Goal: Information Seeking & Learning: Learn about a topic

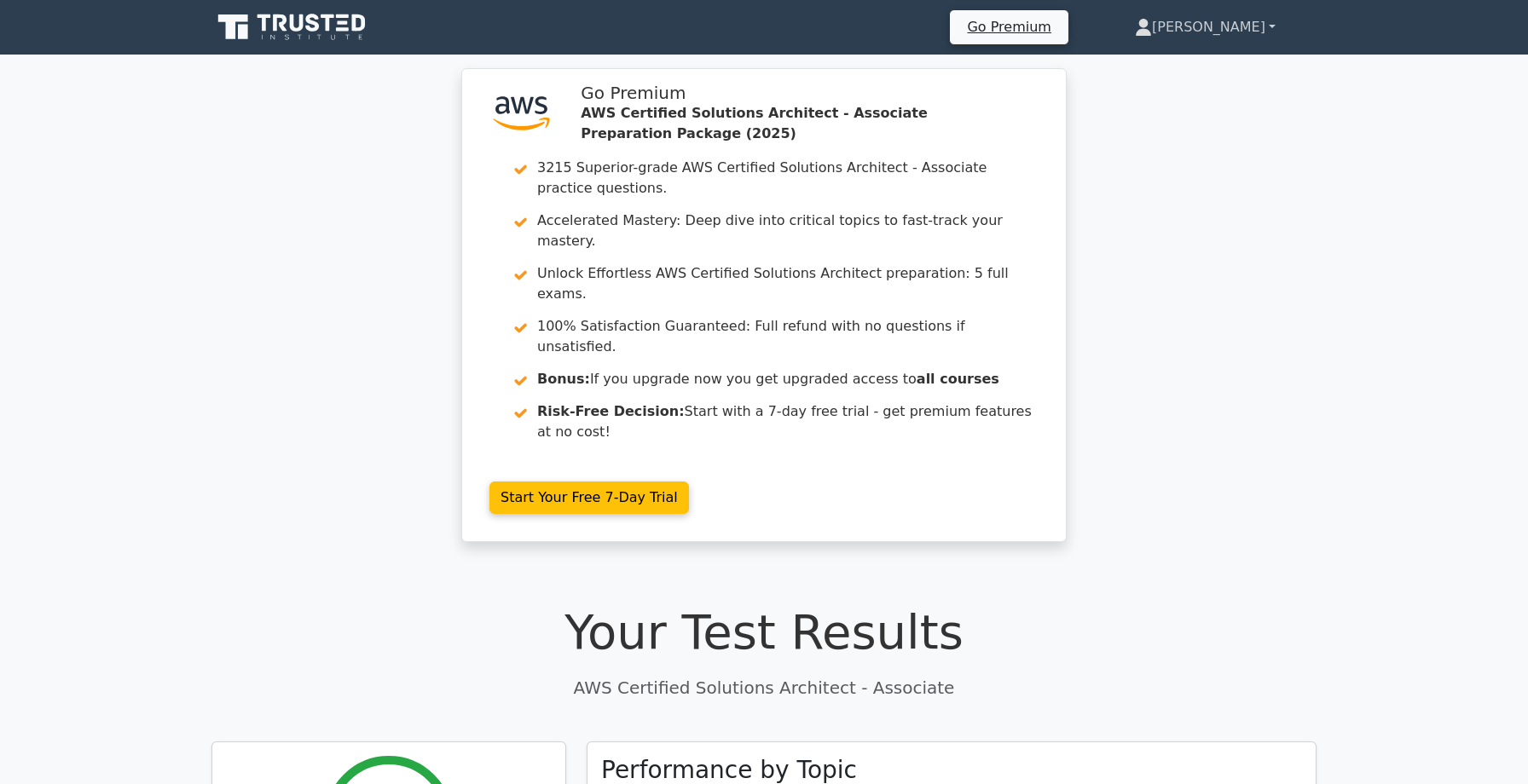
click at [1252, 23] on link "Shara" at bounding box center [1205, 27] width 223 height 34
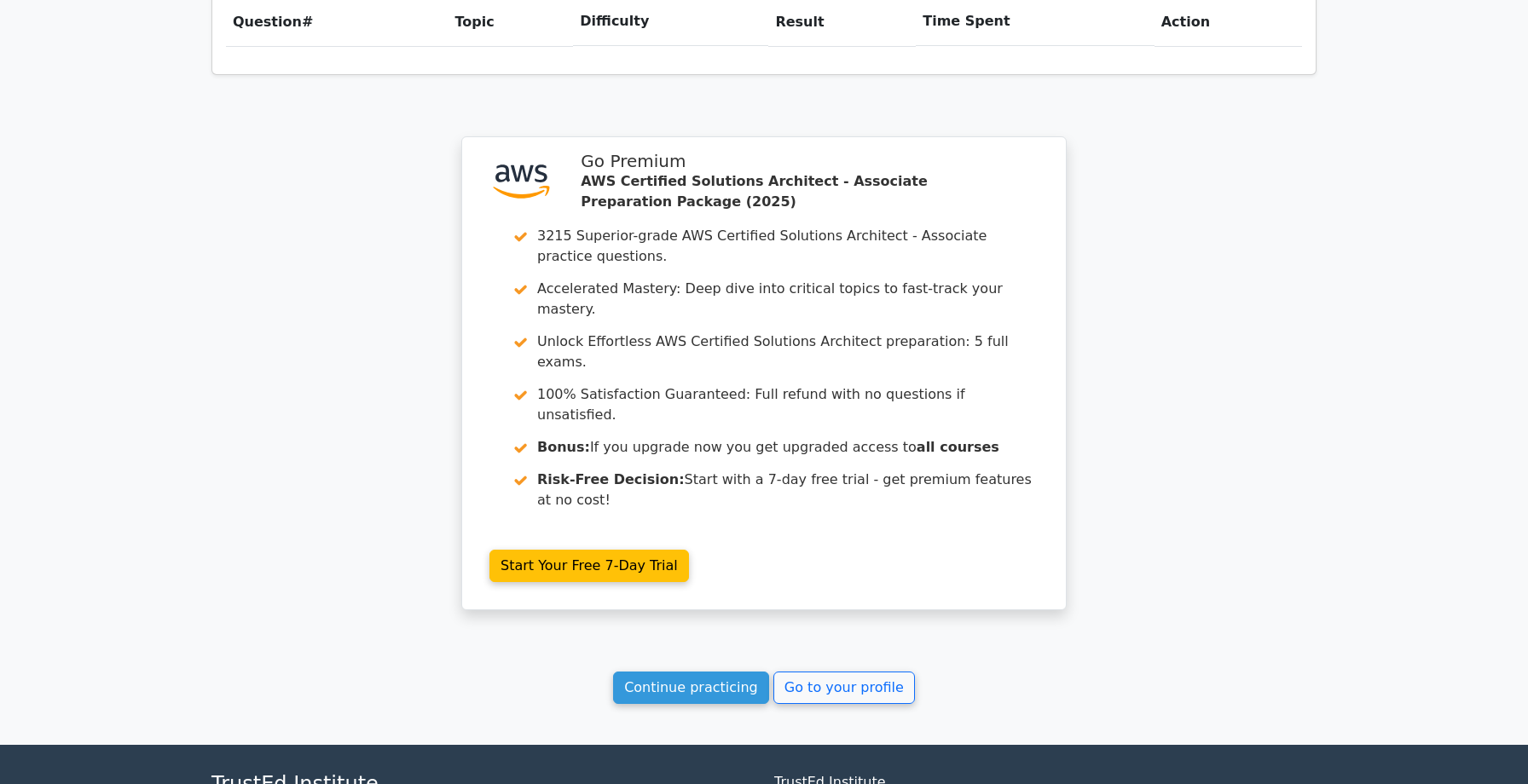
scroll to position [1363, 0]
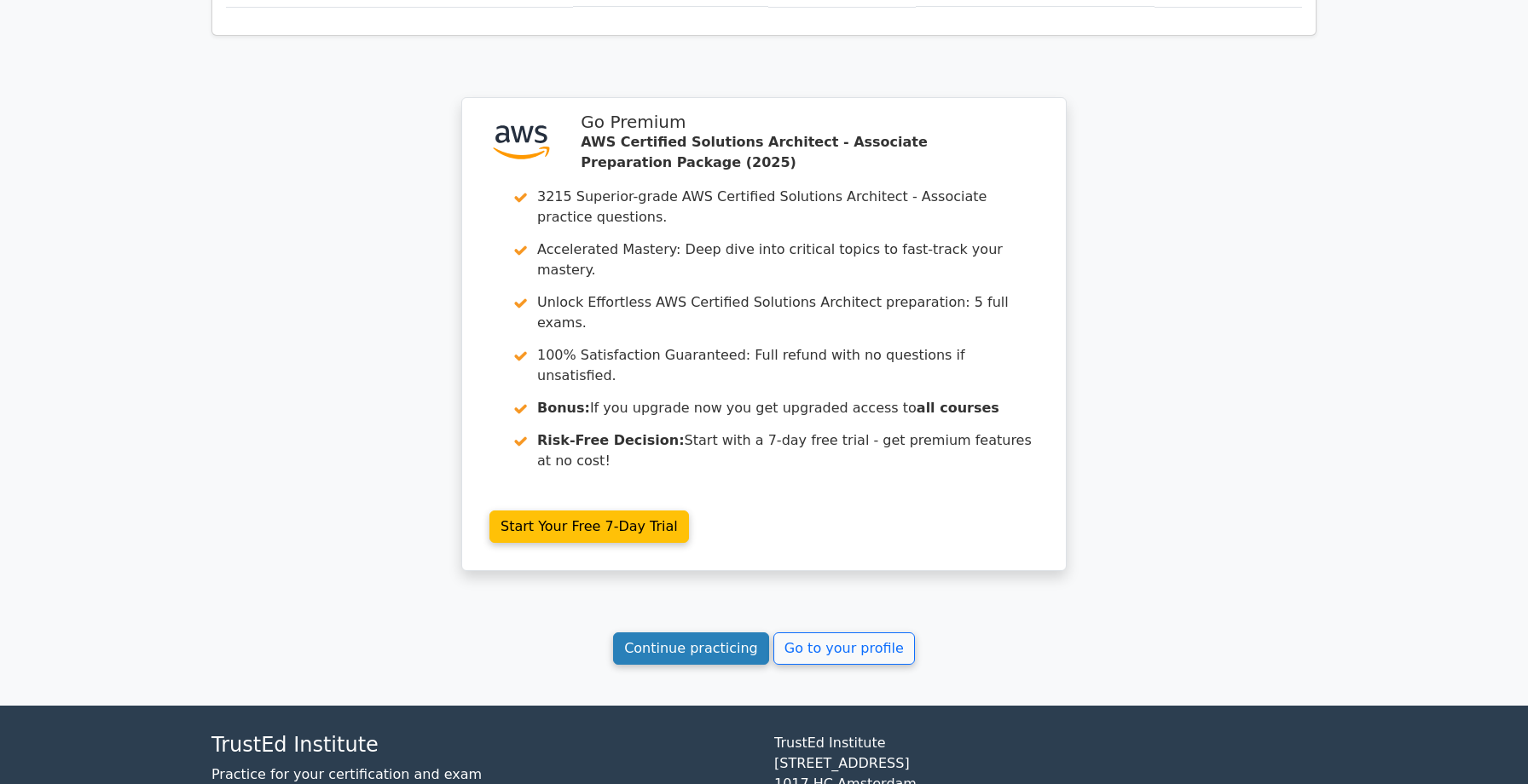
click at [712, 633] on link "Continue practicing" at bounding box center [691, 649] width 156 height 32
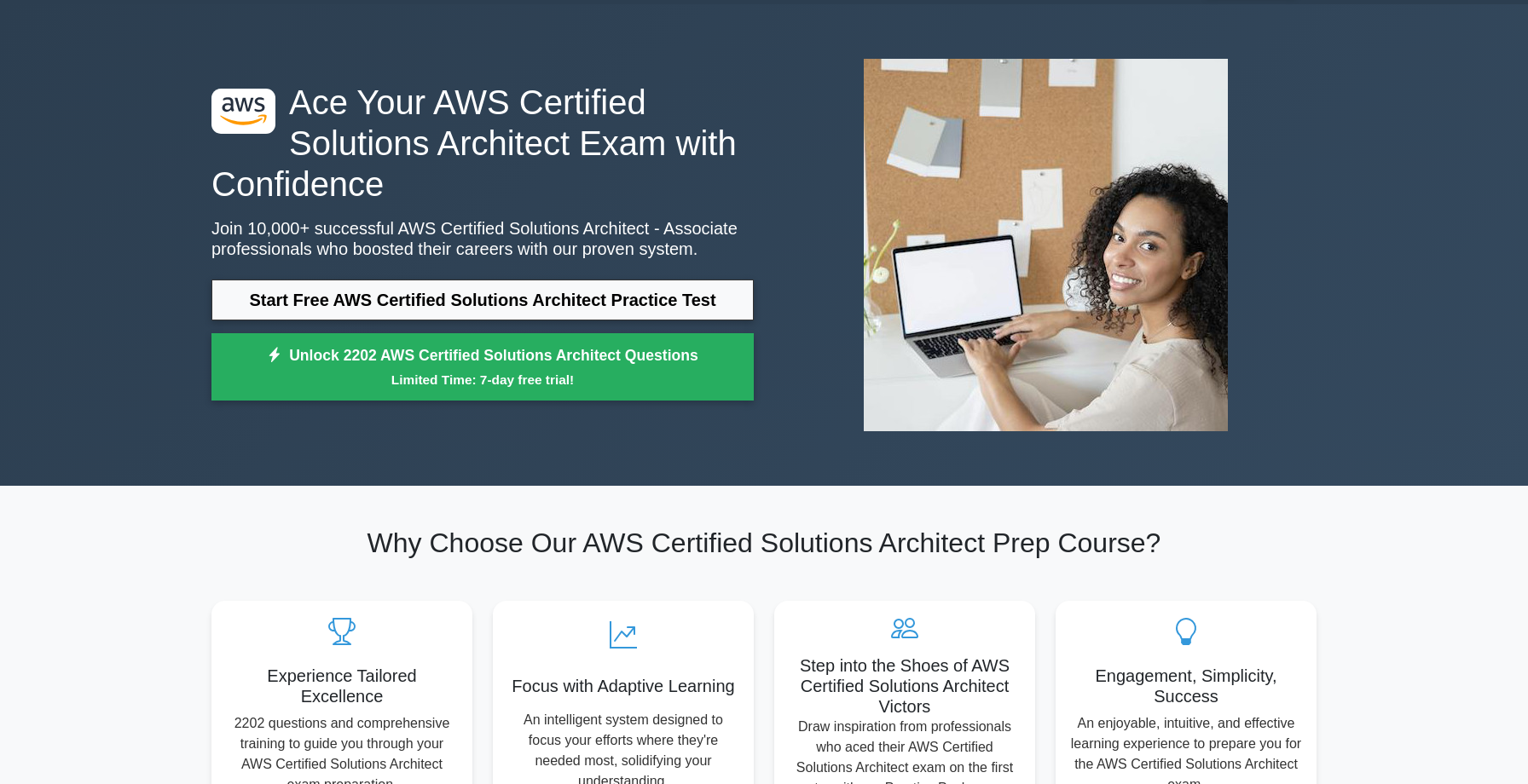
scroll to position [64, 0]
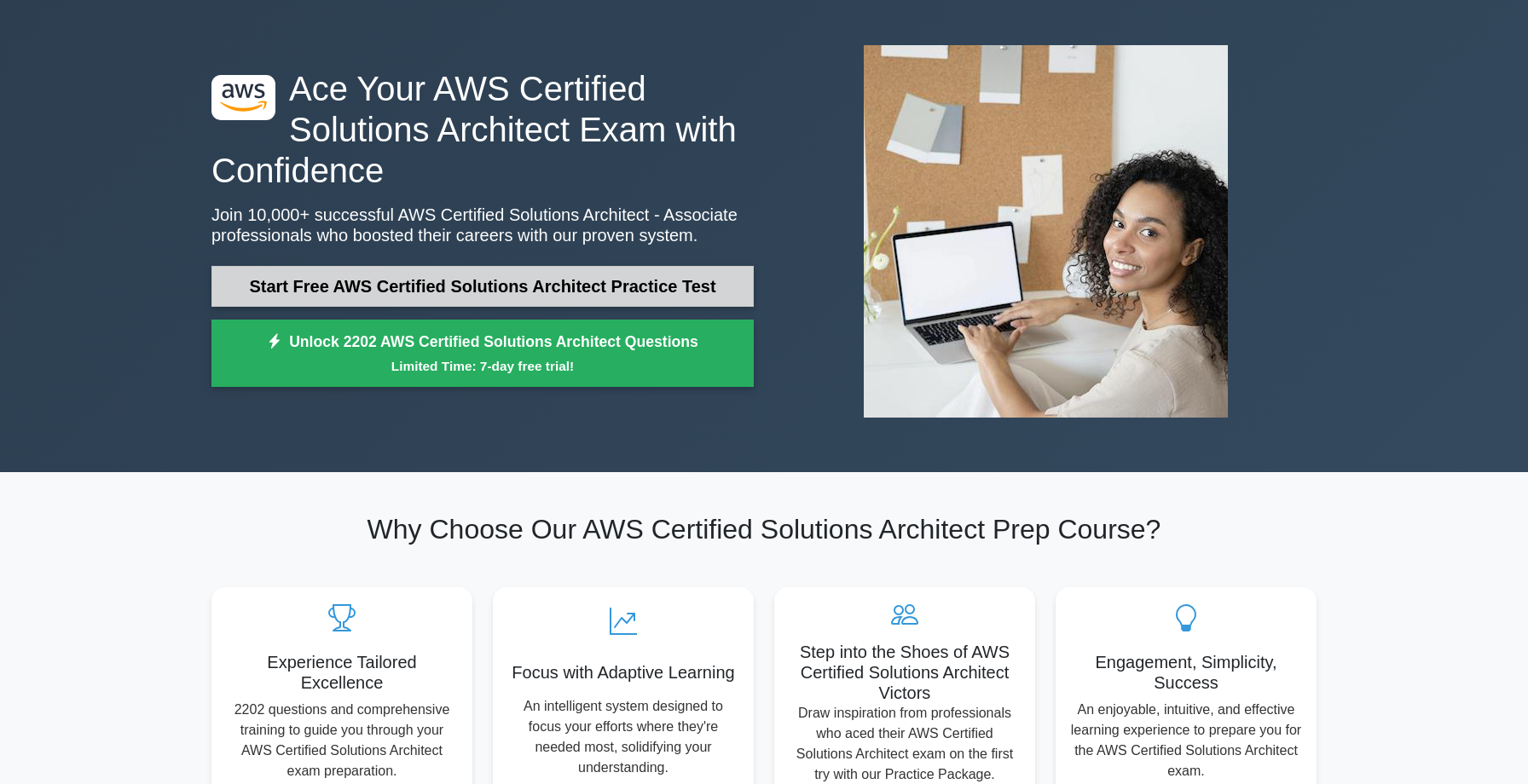
click at [471, 283] on link "Start Free AWS Certified Solutions Architect Practice Test" at bounding box center [483, 286] width 542 height 41
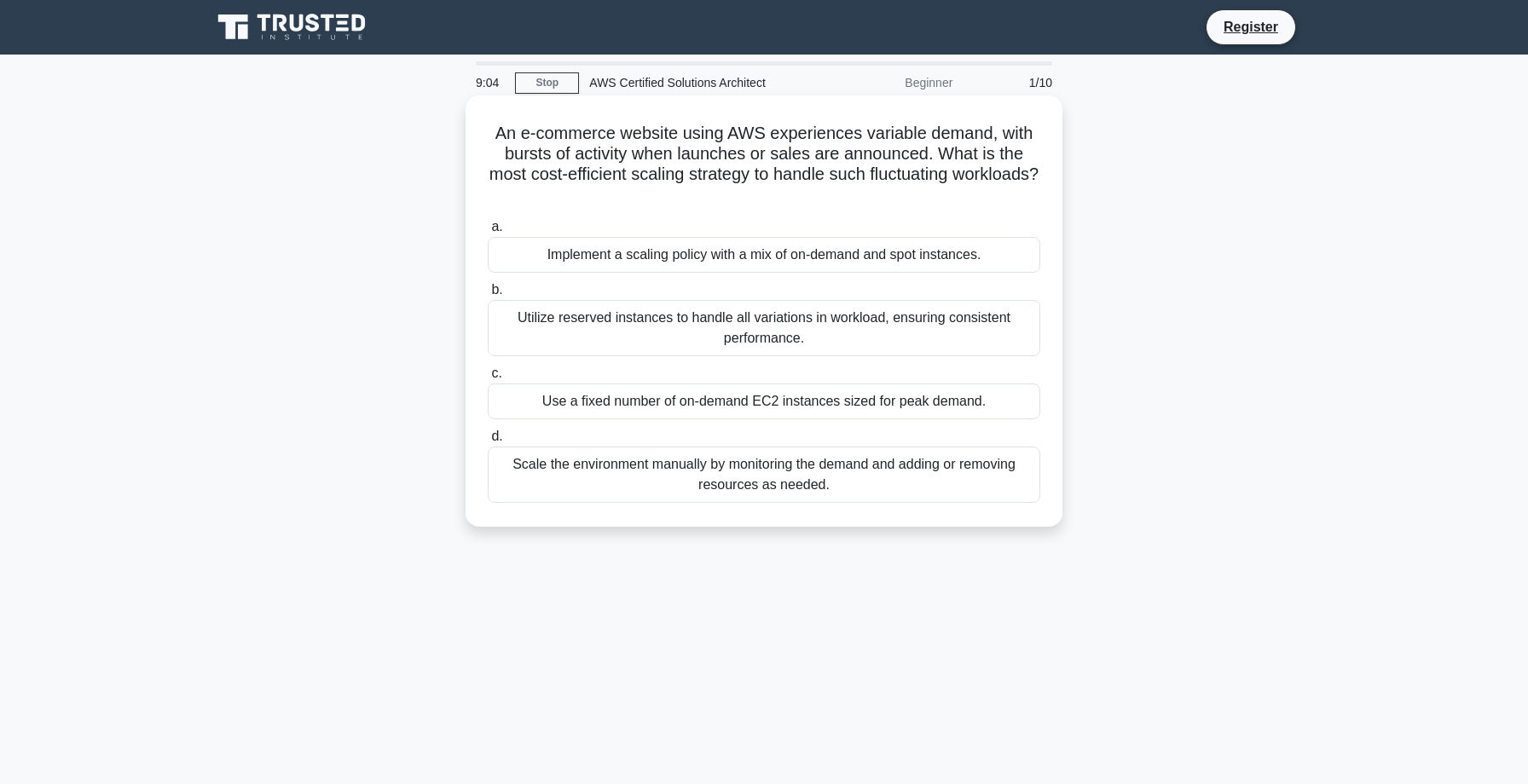
click at [740, 482] on div "Scale the environment manually by monitoring the demand and adding or removing …" at bounding box center [764, 475] width 552 height 56
click at [488, 442] on input "d. Scale the environment manually by monitoring the demand and adding or removi…" at bounding box center [488, 436] width 0 height 11
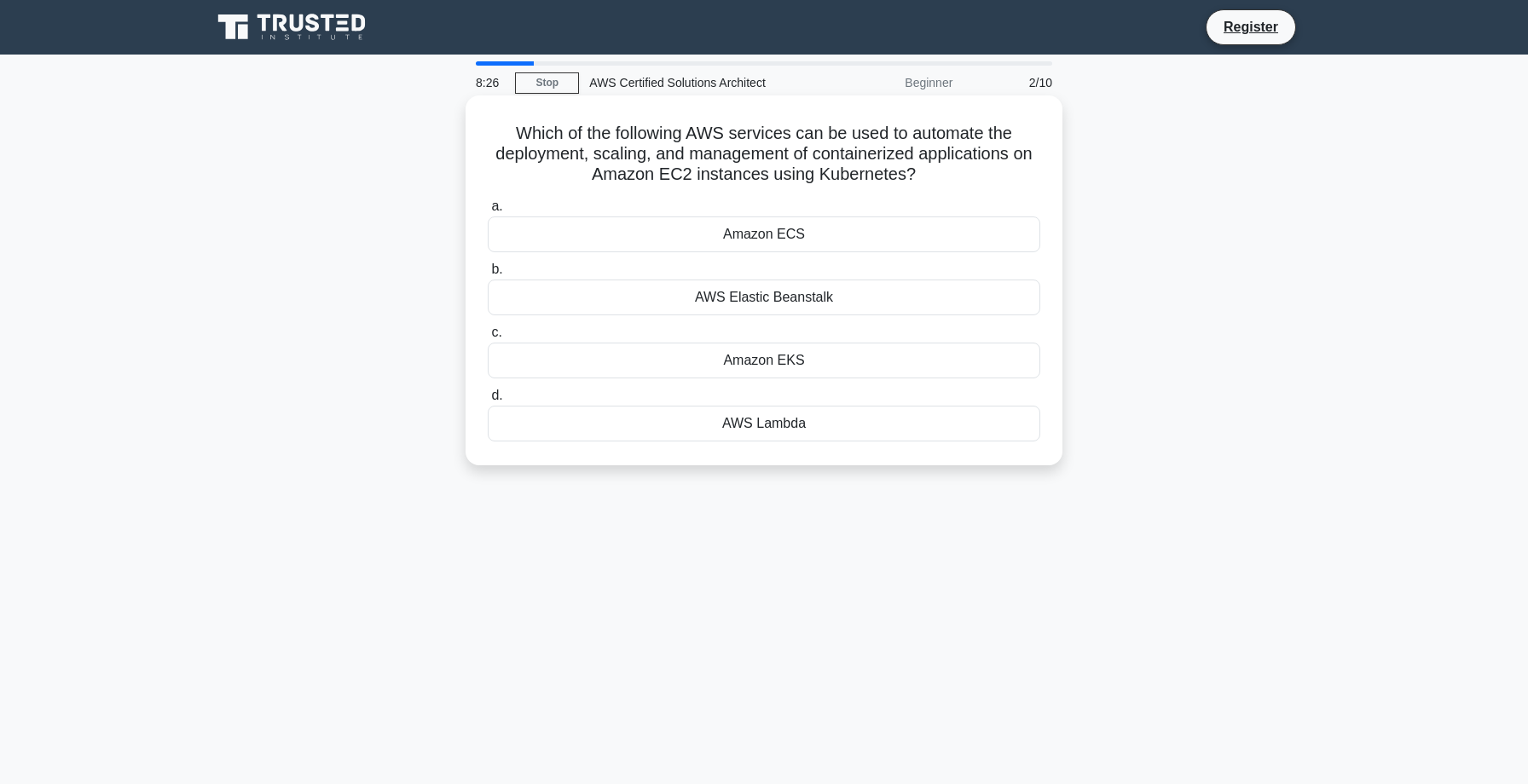
click at [713, 238] on div "Amazon ECS" at bounding box center [764, 234] width 552 height 36
click at [488, 212] on input "a. Amazon ECS" at bounding box center [488, 206] width 0 height 11
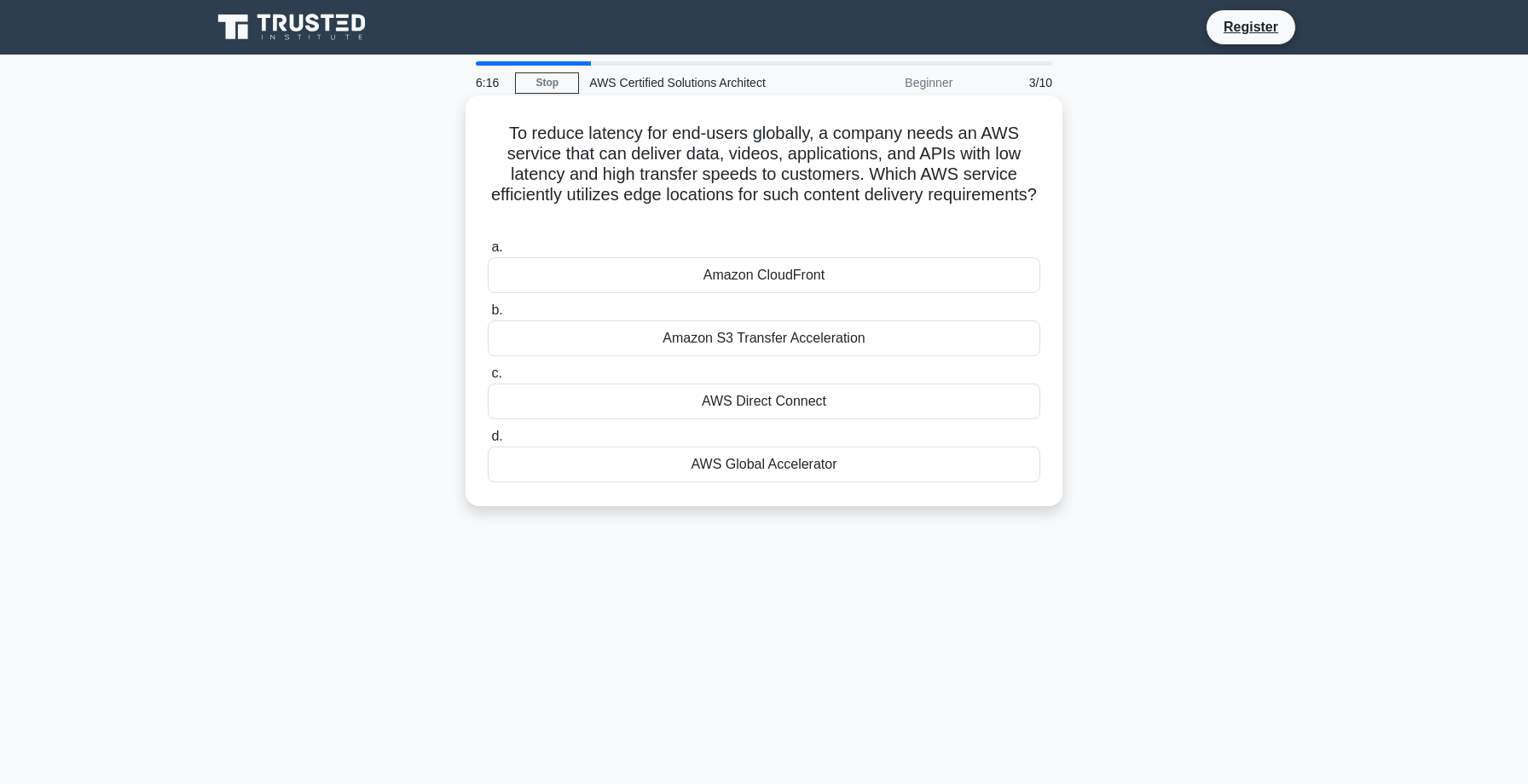
click at [763, 280] on div "Amazon CloudFront" at bounding box center [764, 275] width 552 height 36
click at [488, 253] on input "a. Amazon CloudFront" at bounding box center [488, 247] width 0 height 11
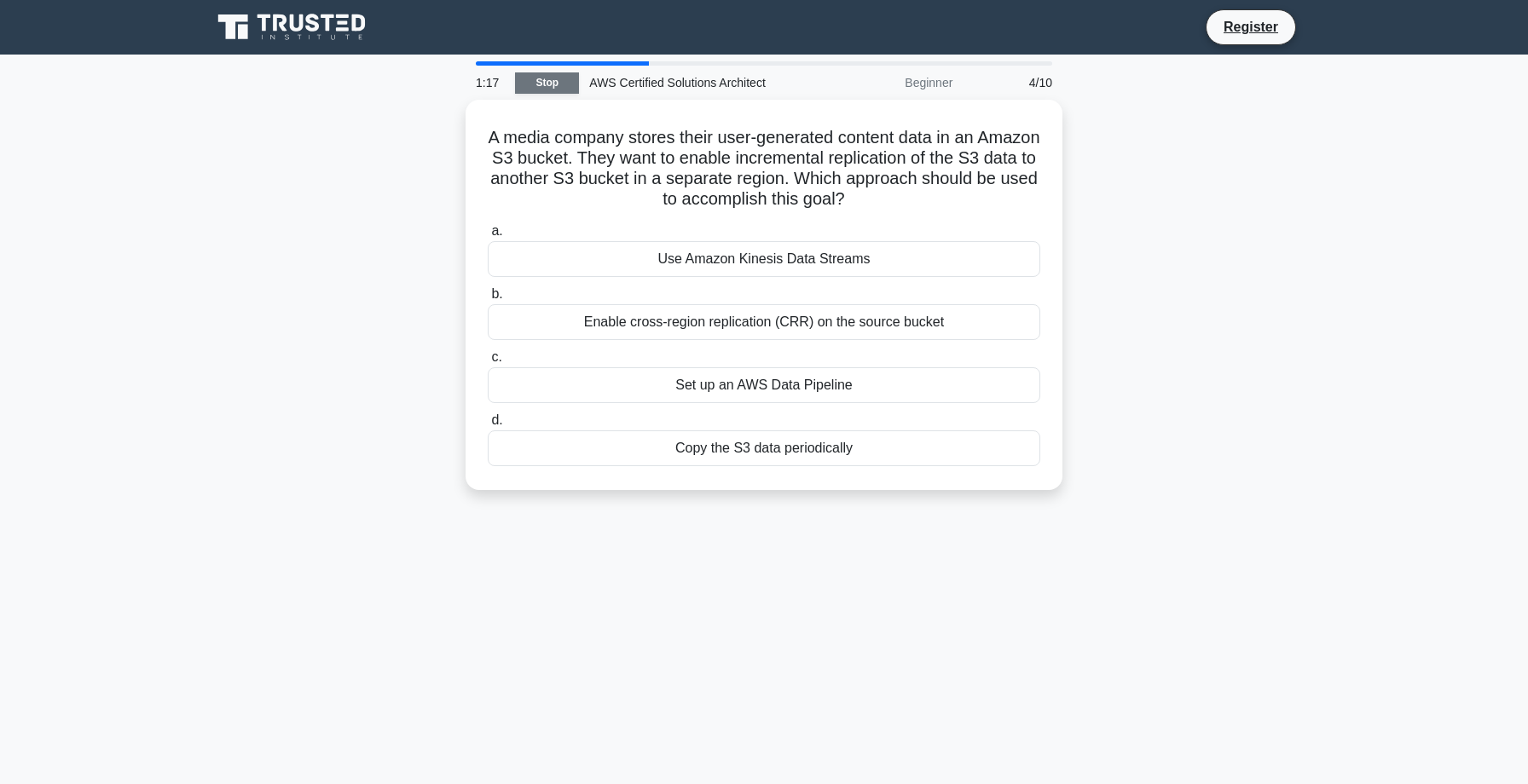
click at [553, 84] on link "Stop" at bounding box center [546, 83] width 64 height 21
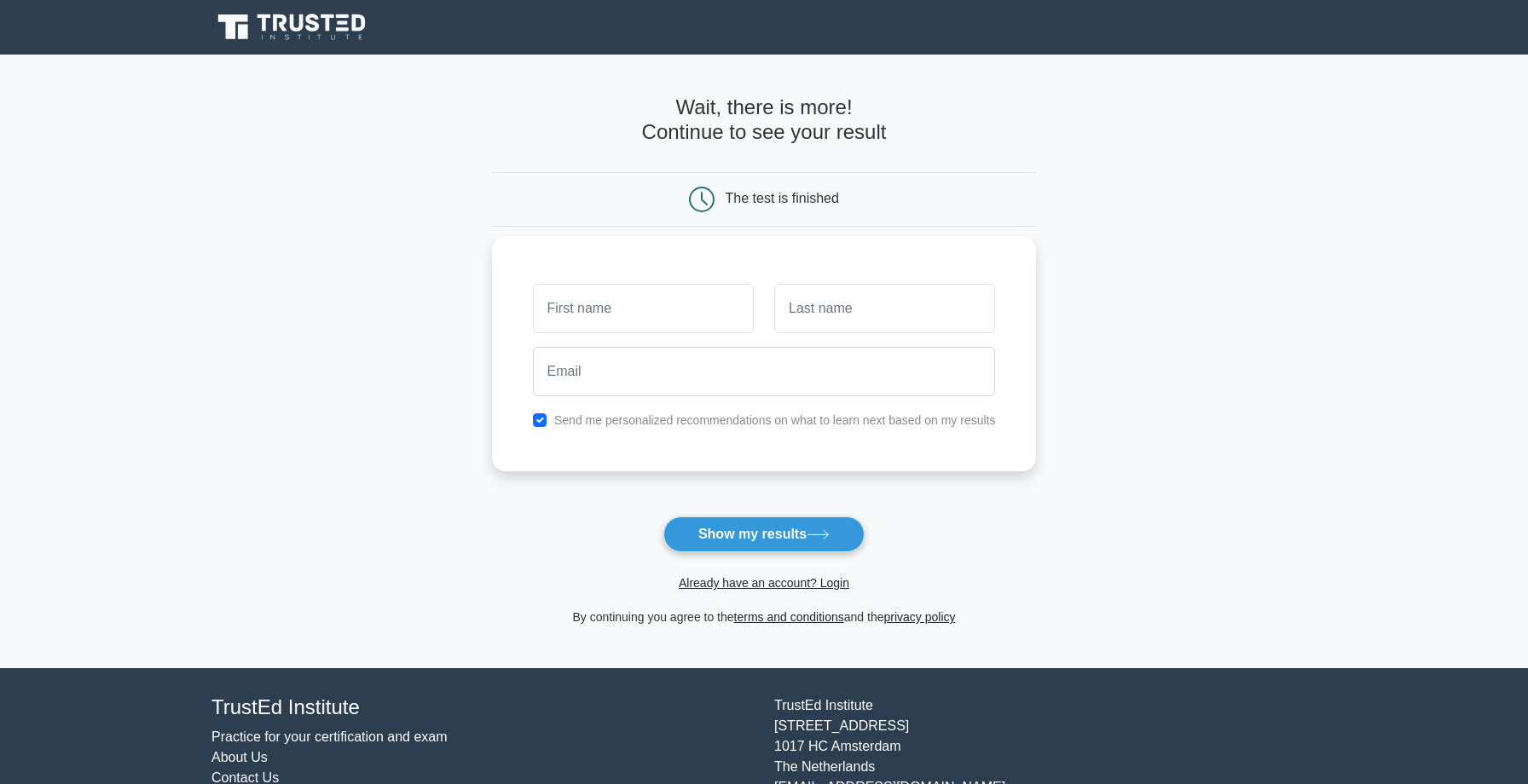
click at [650, 304] on input "text" at bounding box center [643, 309] width 221 height 50
click at [720, 532] on button "Show my results" at bounding box center [764, 534] width 201 height 36
